Goal: Navigation & Orientation: Find specific page/section

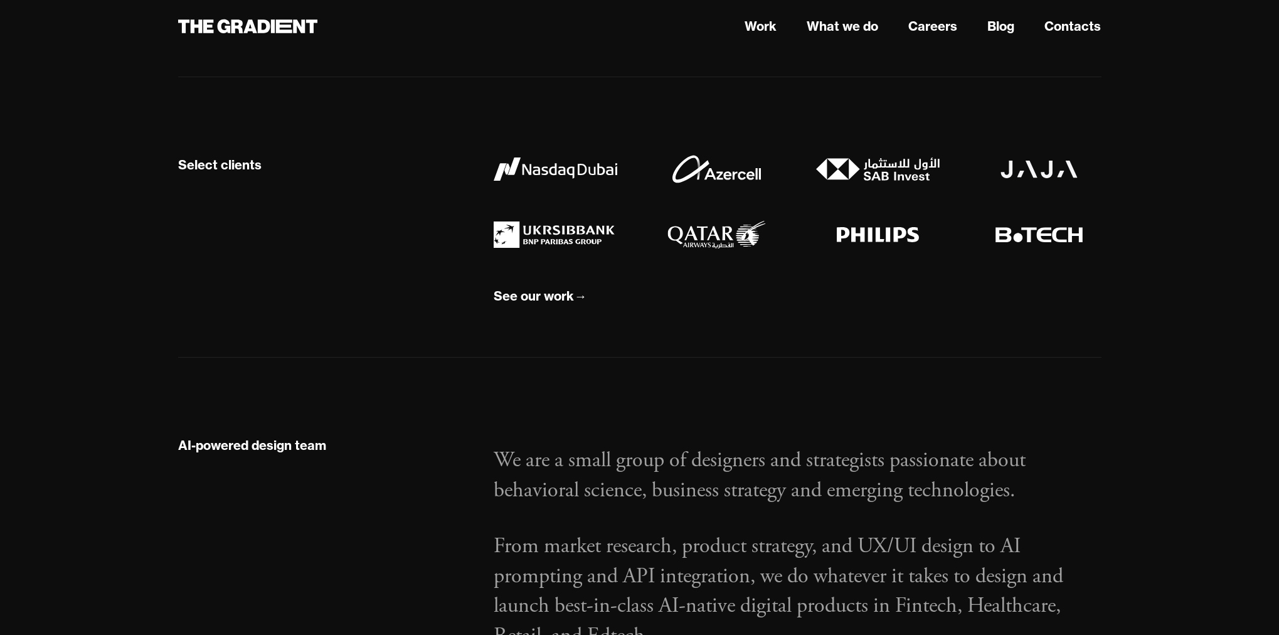
scroll to position [1323, 0]
click at [538, 295] on div "See our work" at bounding box center [534, 295] width 80 height 16
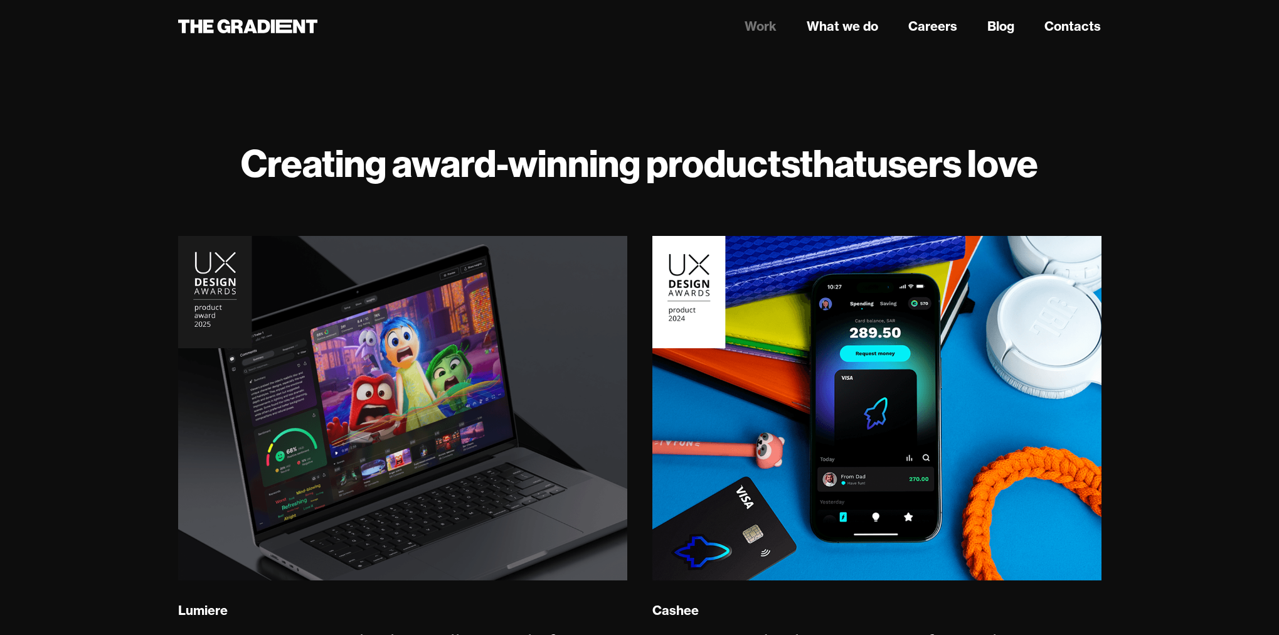
click at [759, 30] on link "Work" at bounding box center [761, 26] width 32 height 19
click at [760, 26] on link "Work" at bounding box center [761, 26] width 32 height 19
click at [928, 22] on link "Careers" at bounding box center [933, 26] width 49 height 19
